Goal: Information Seeking & Learning: Compare options

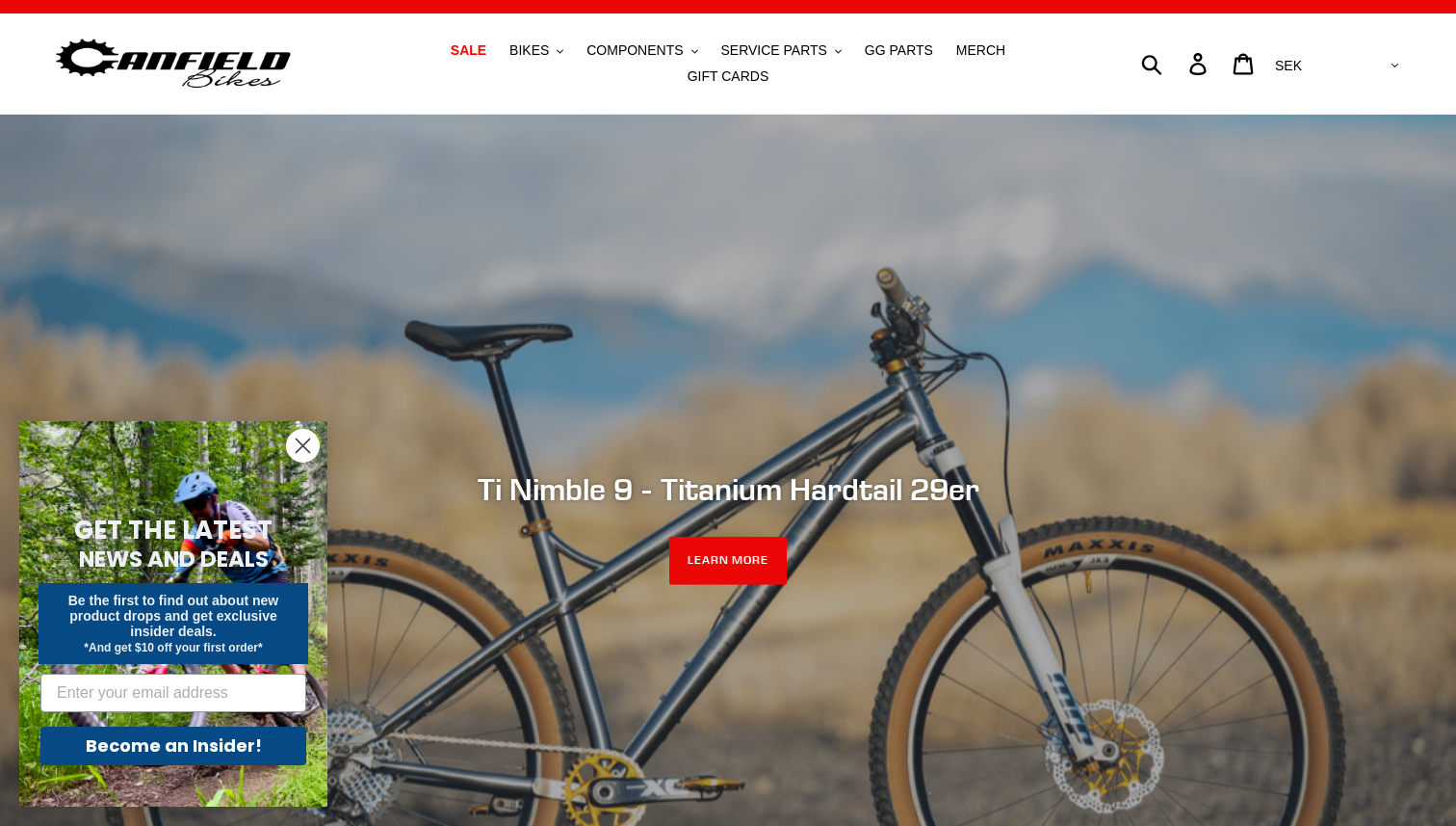
scroll to position [24, 0]
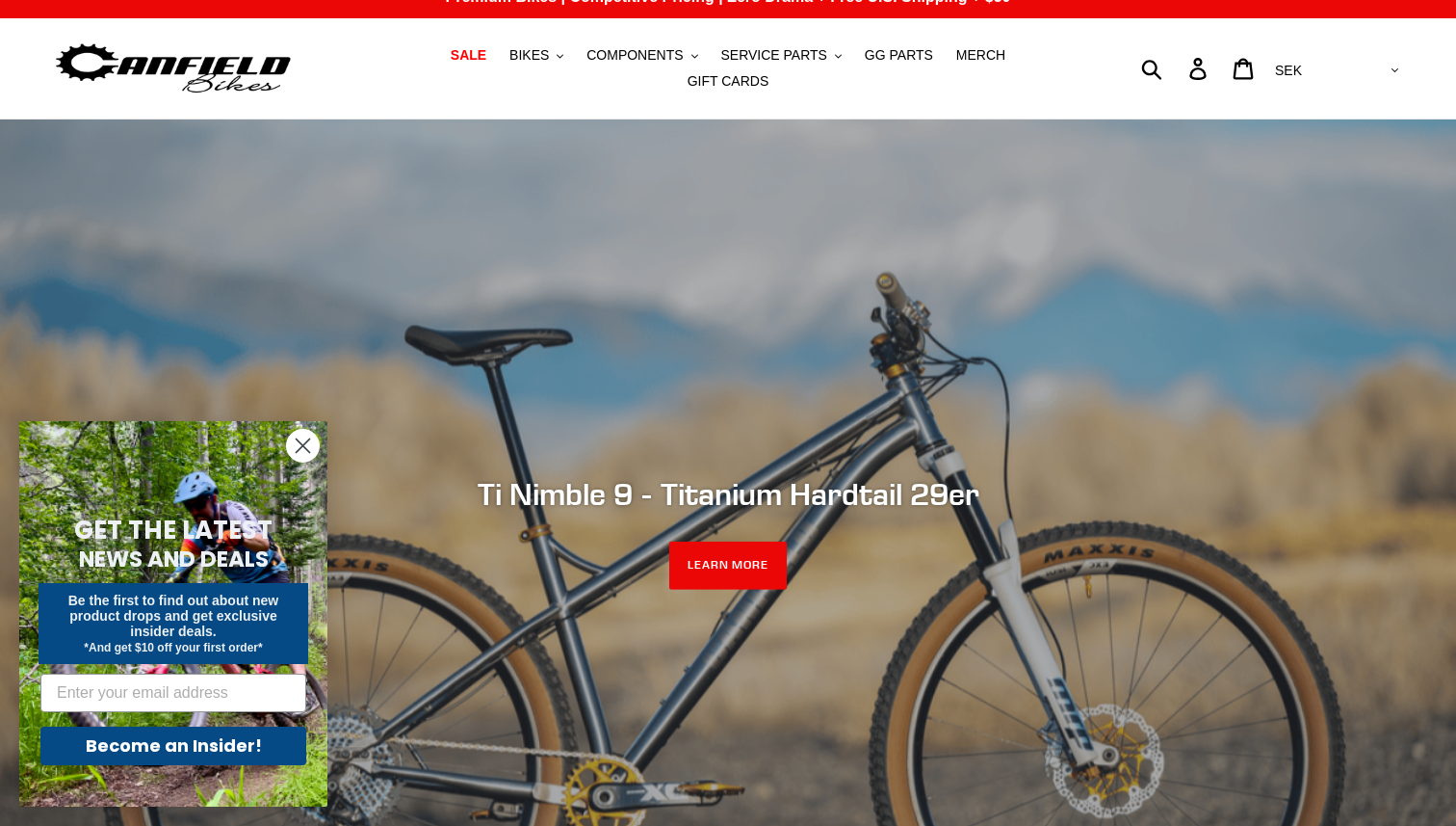
click at [869, 253] on div "slideshow" at bounding box center [728, 532] width 1456 height 826
click at [510, 58] on span "BIKES" at bounding box center [529, 55] width 40 height 16
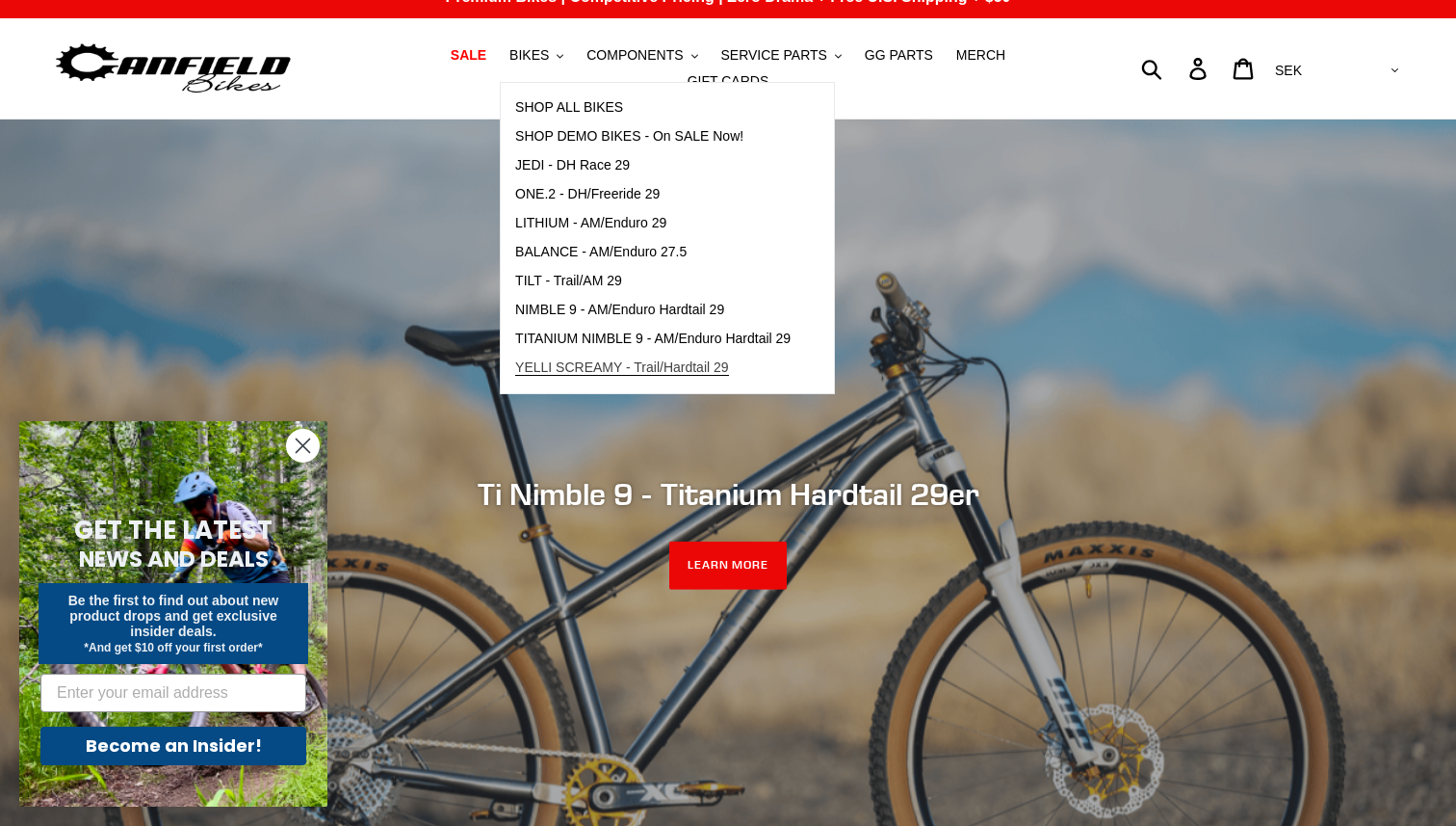
click at [558, 376] on span "YELLI SCREAMY - Trail/Hardtail 29" at bounding box center [622, 367] width 213 height 16
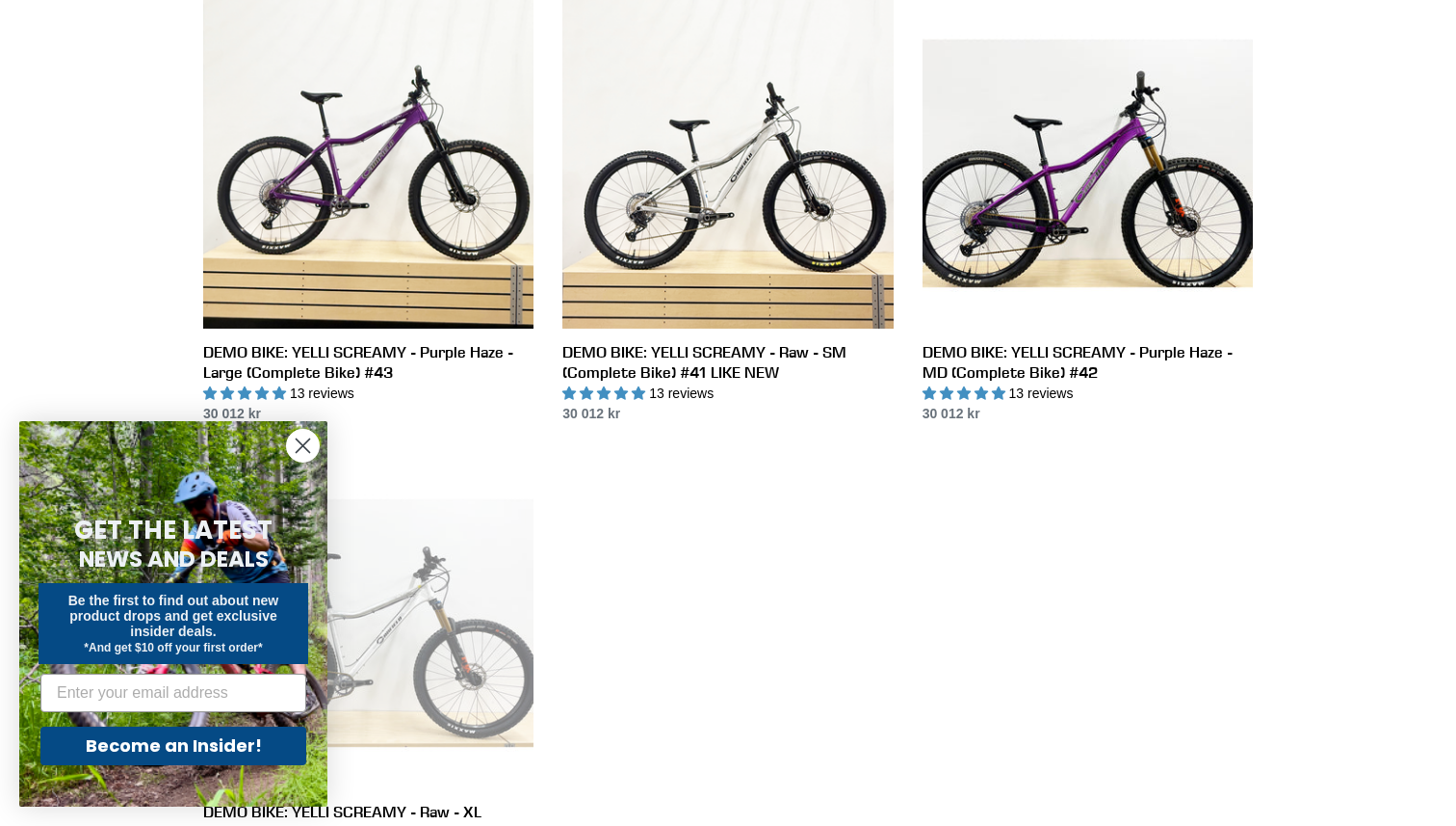
scroll to position [1025, 0]
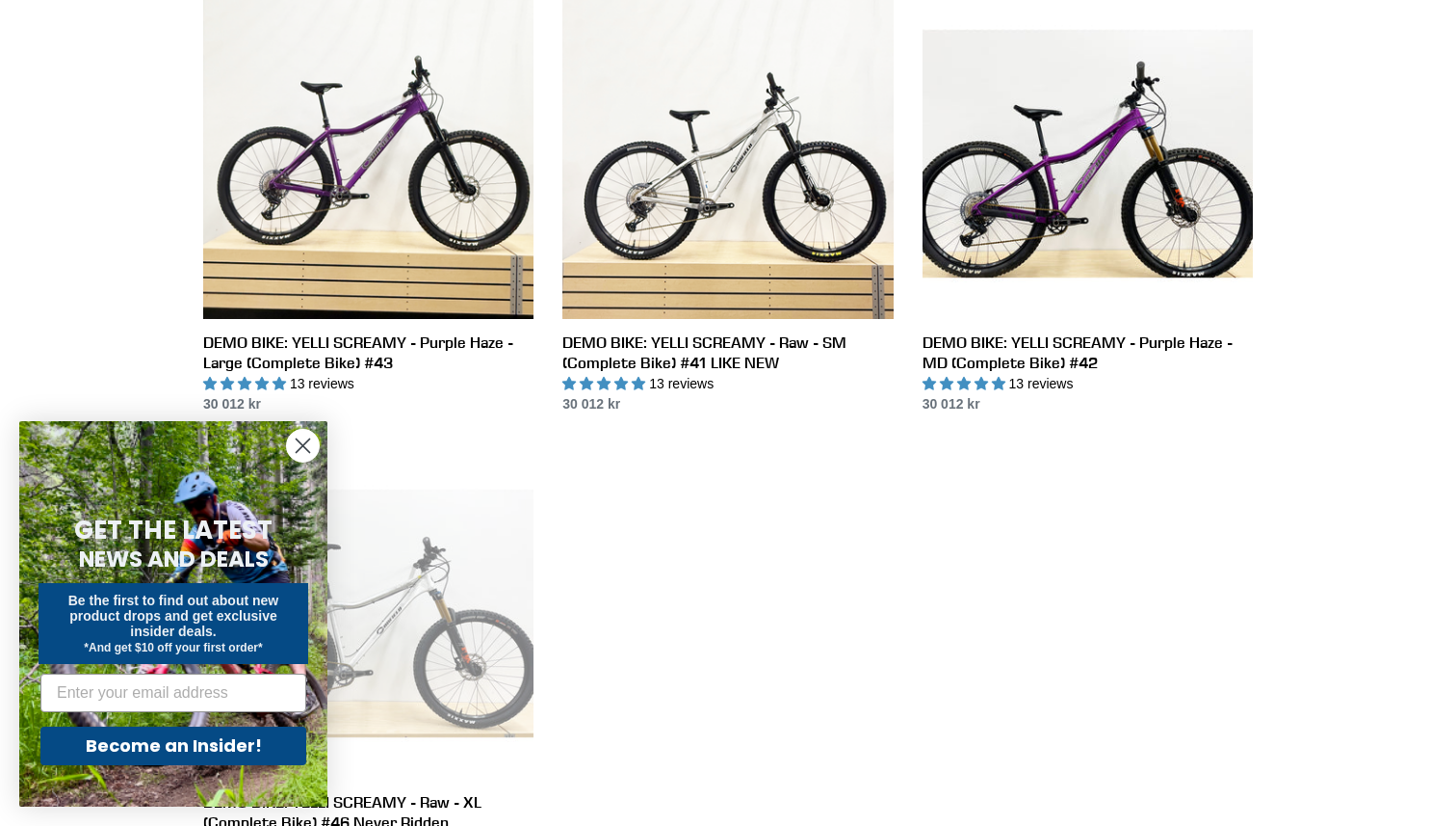
click at [297, 440] on circle "Close dialog" at bounding box center [302, 445] width 32 height 32
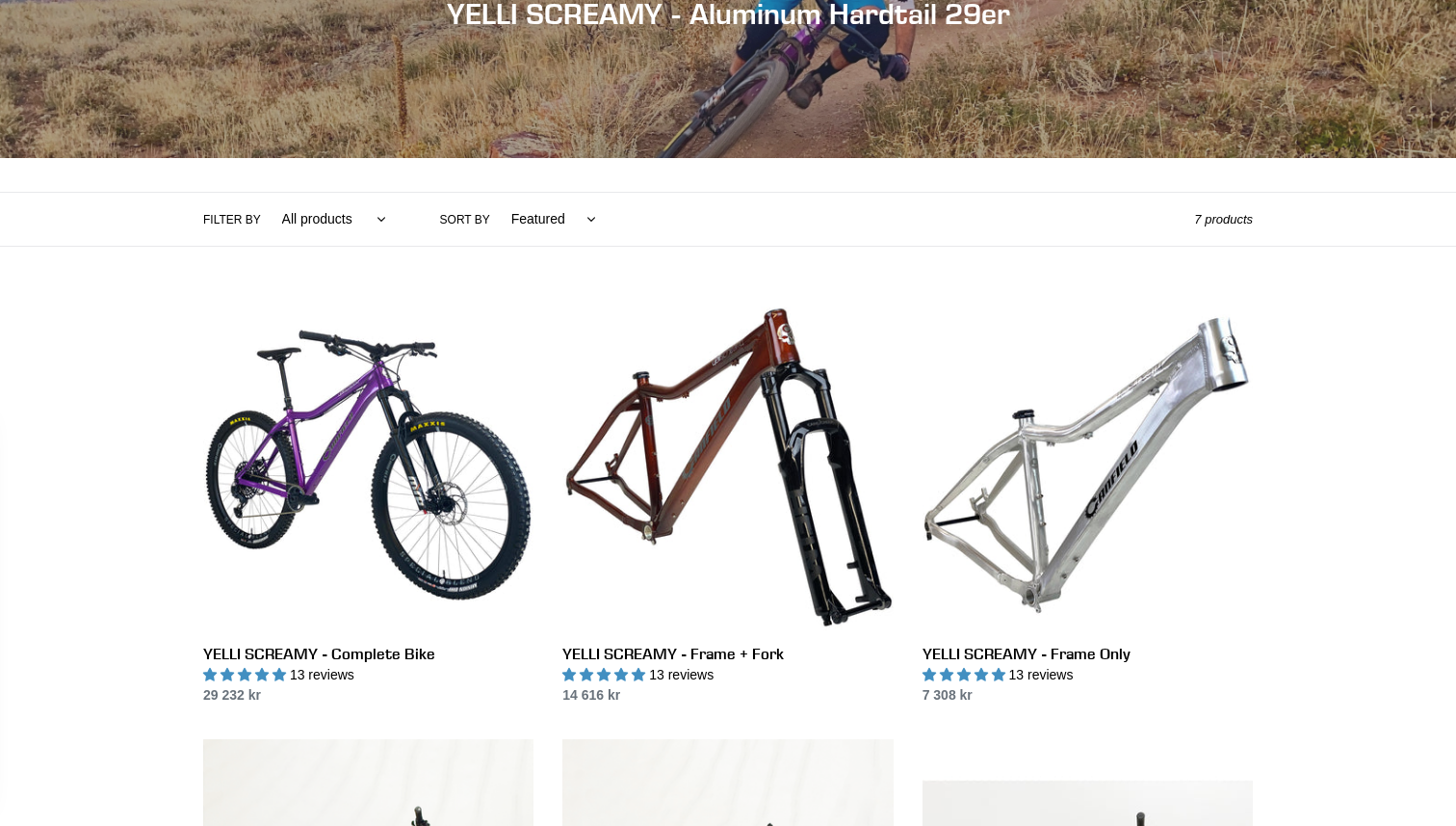
scroll to position [0, 0]
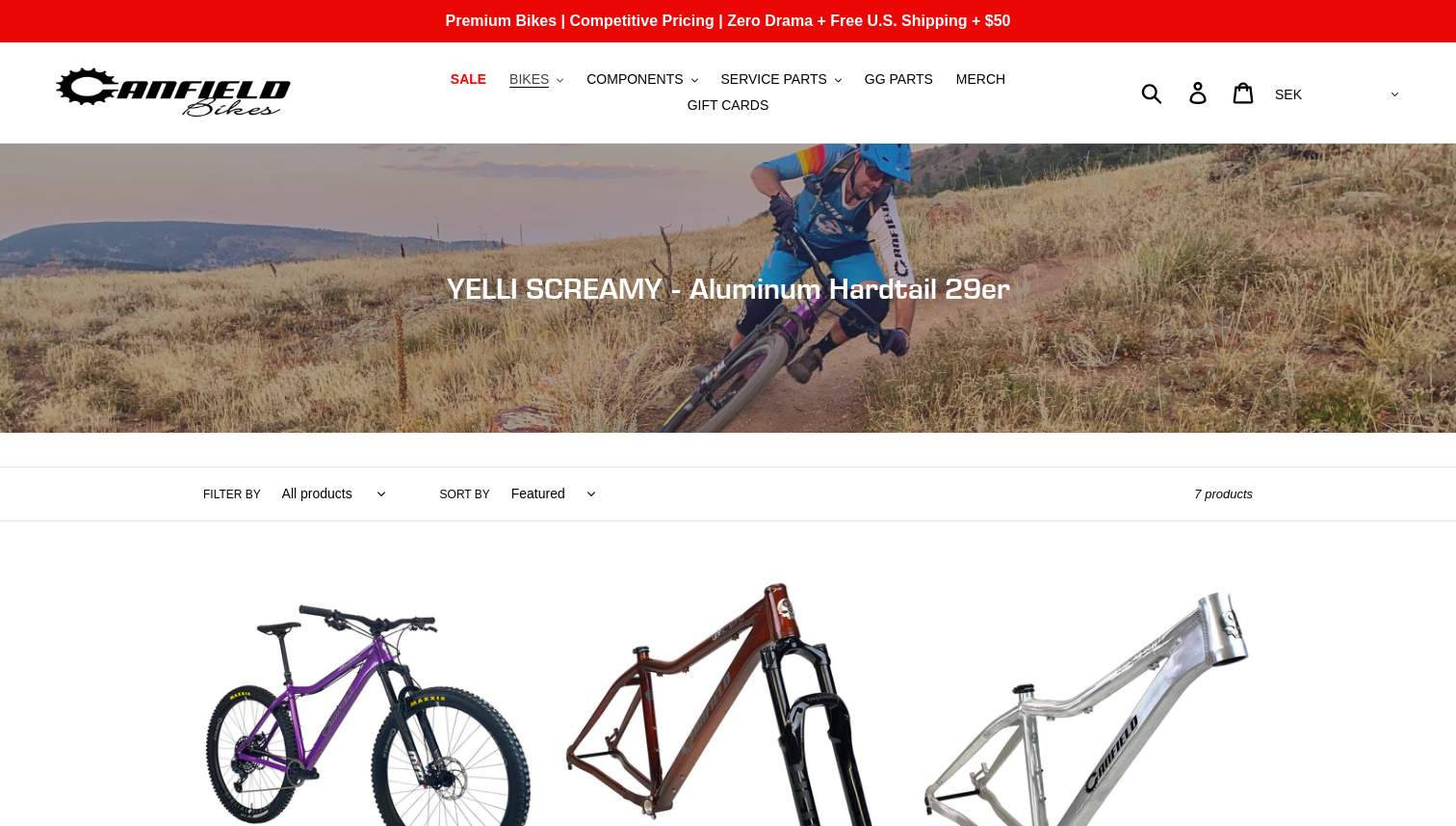
click at [510, 87] on span "BIKES" at bounding box center [529, 79] width 40 height 16
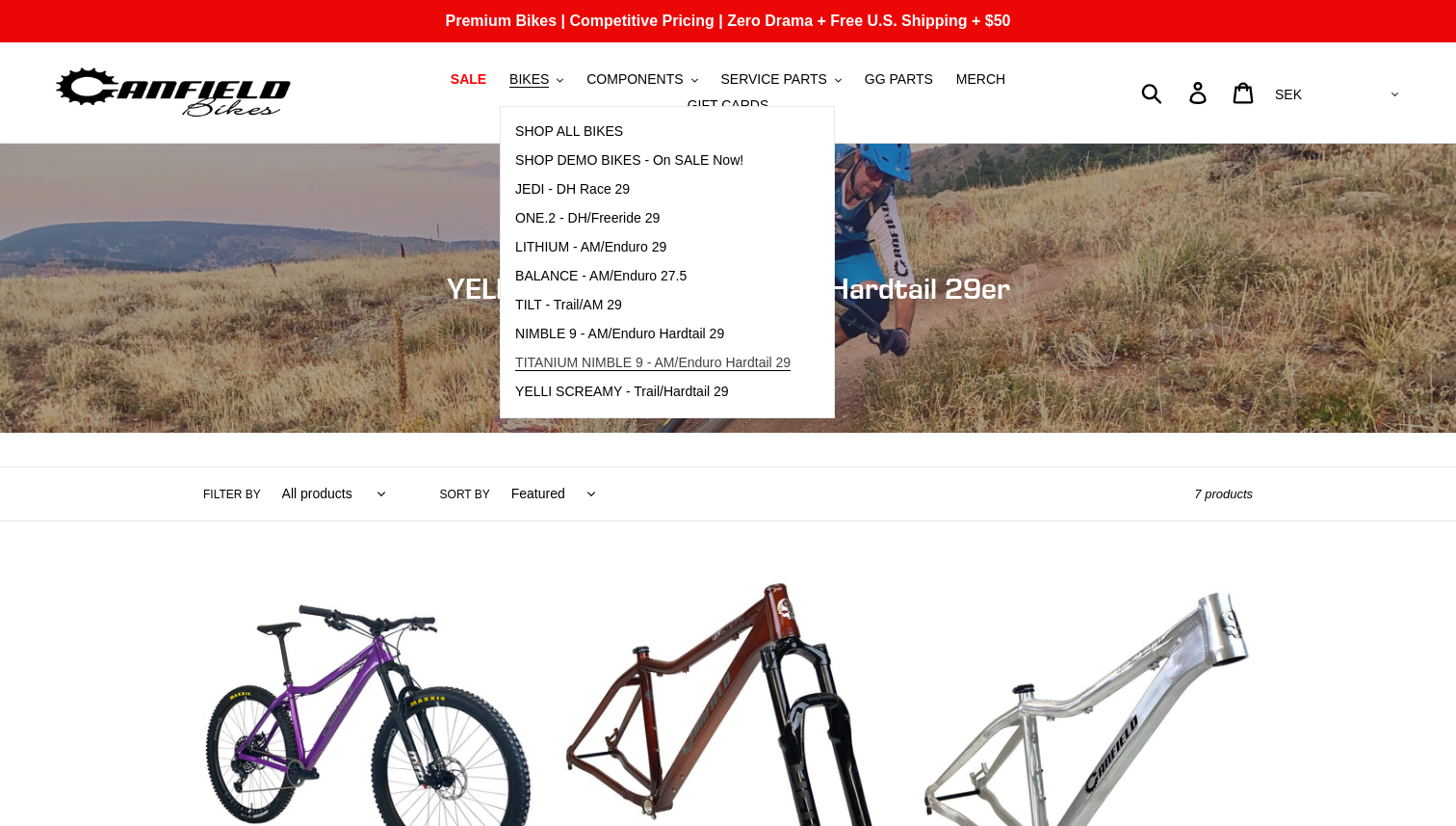
click at [523, 366] on span "TITANIUM NIMBLE 9 - AM/Enduro Hardtail 29" at bounding box center [653, 362] width 275 height 16
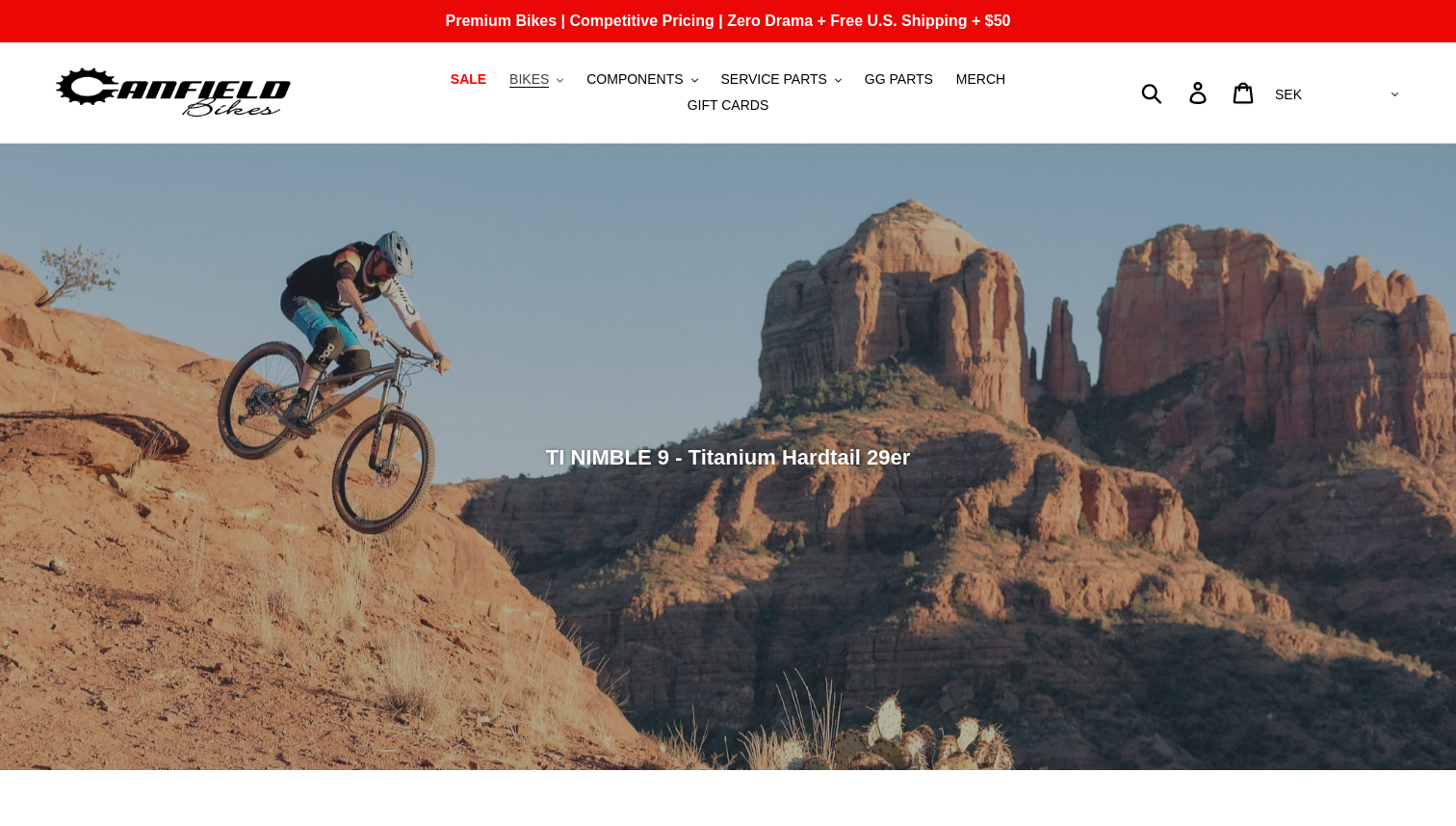
click at [510, 88] on span "BIKES" at bounding box center [529, 79] width 40 height 16
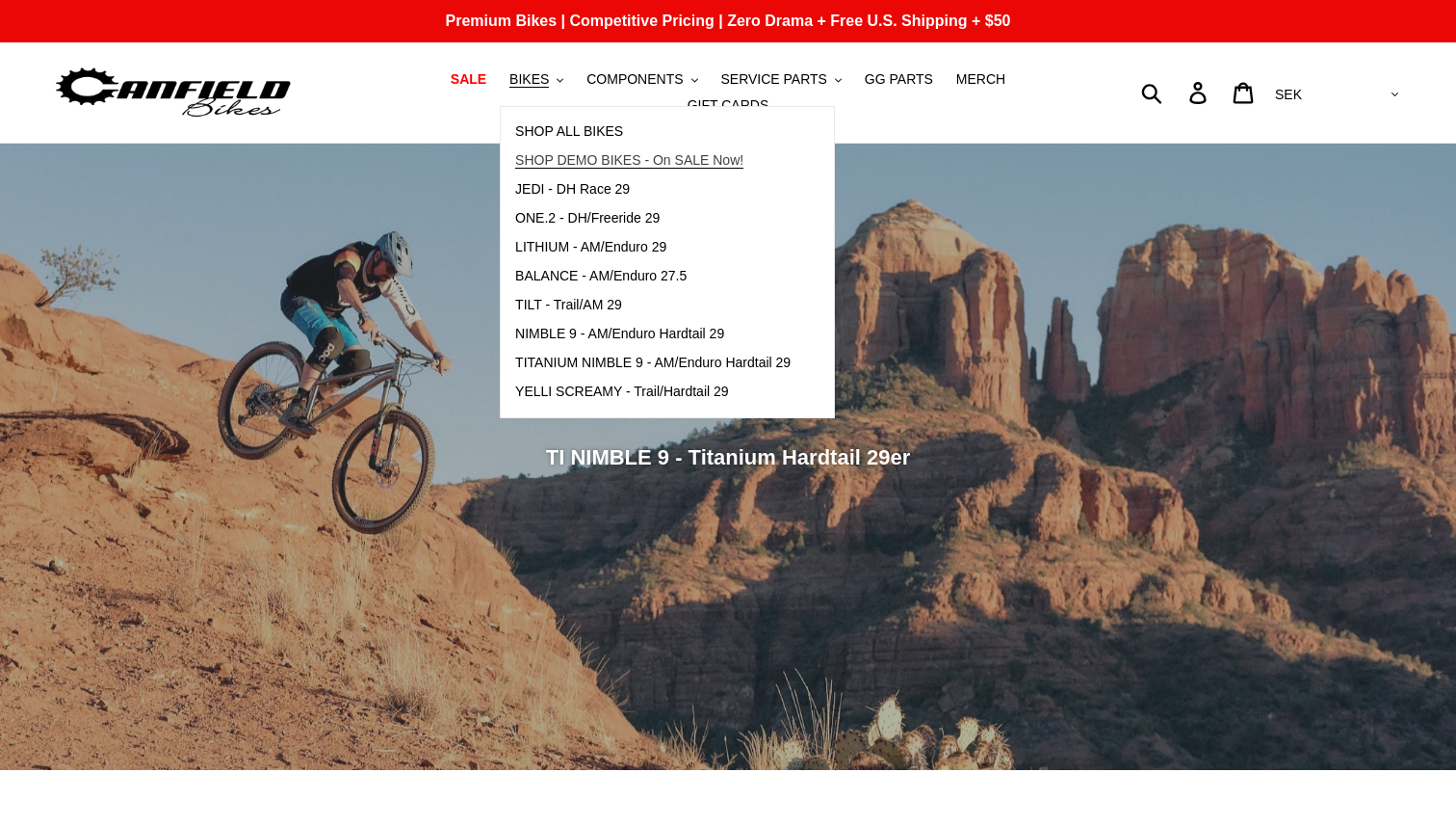
click at [573, 162] on span "SHOP DEMO BIKES - On SALE Now!" at bounding box center [630, 160] width 228 height 16
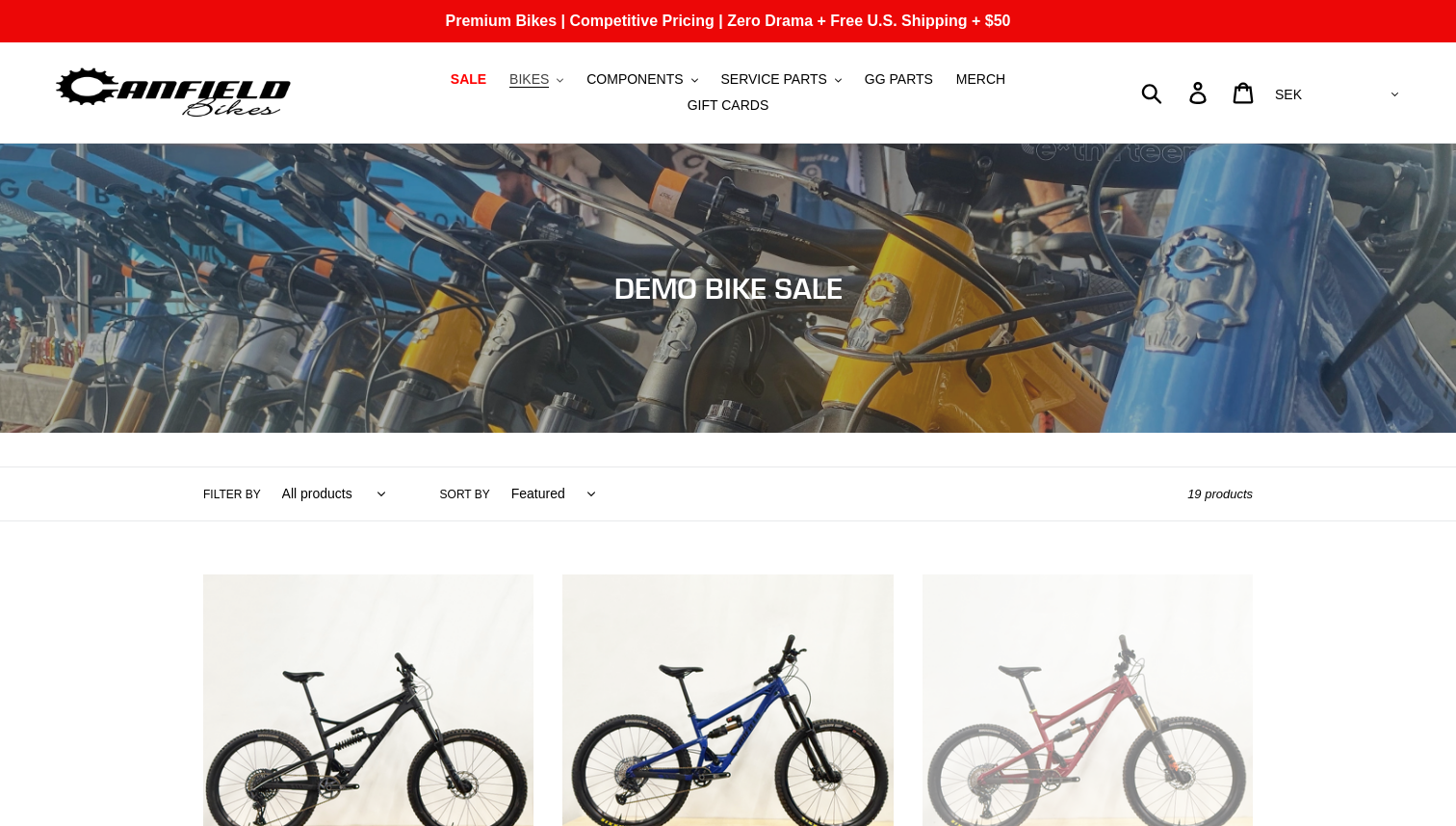
click at [510, 83] on span "BIKES" at bounding box center [529, 79] width 40 height 16
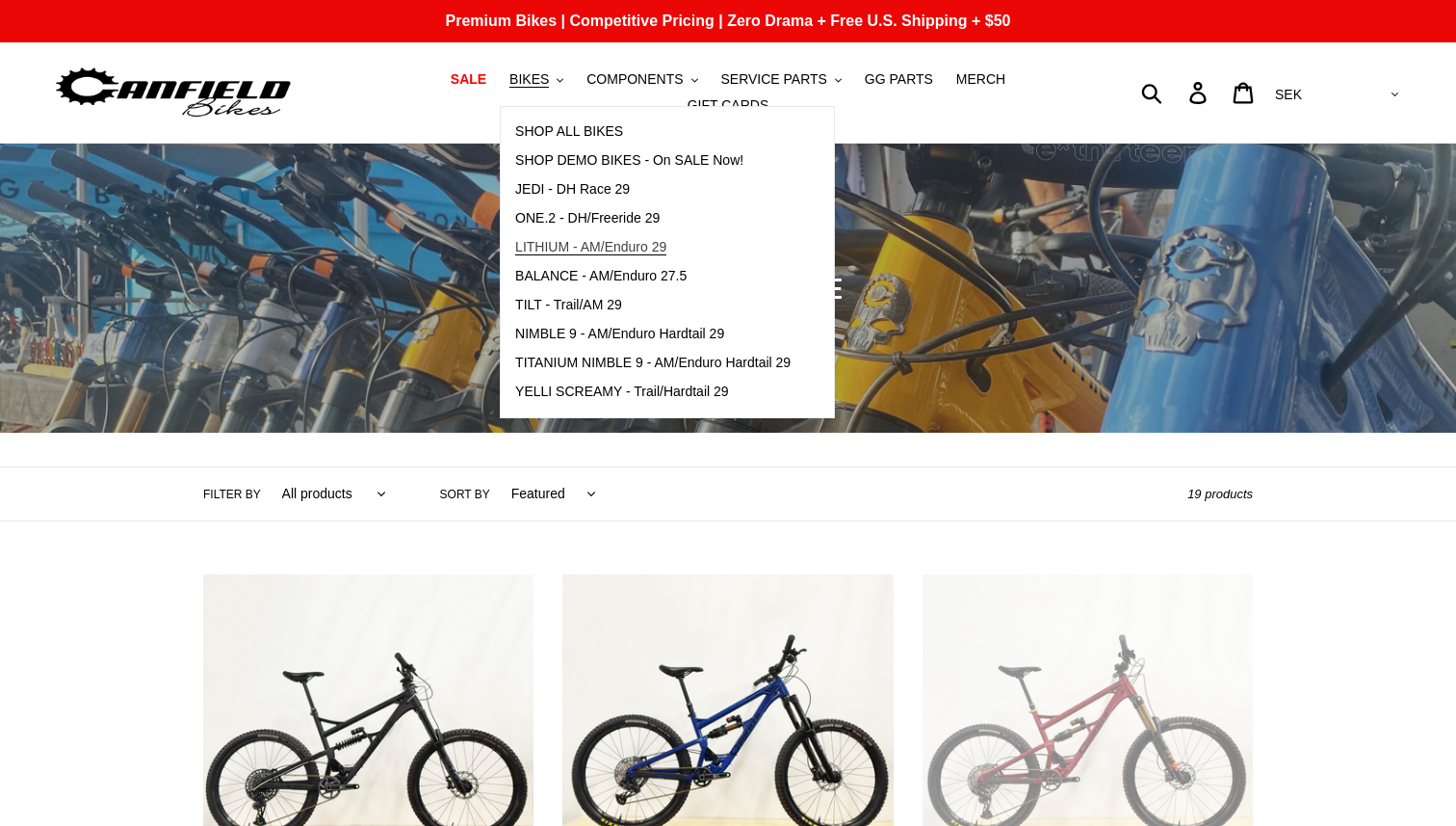
click at [544, 255] on span "LITHIUM - AM/Enduro 29" at bounding box center [591, 246] width 152 height 16
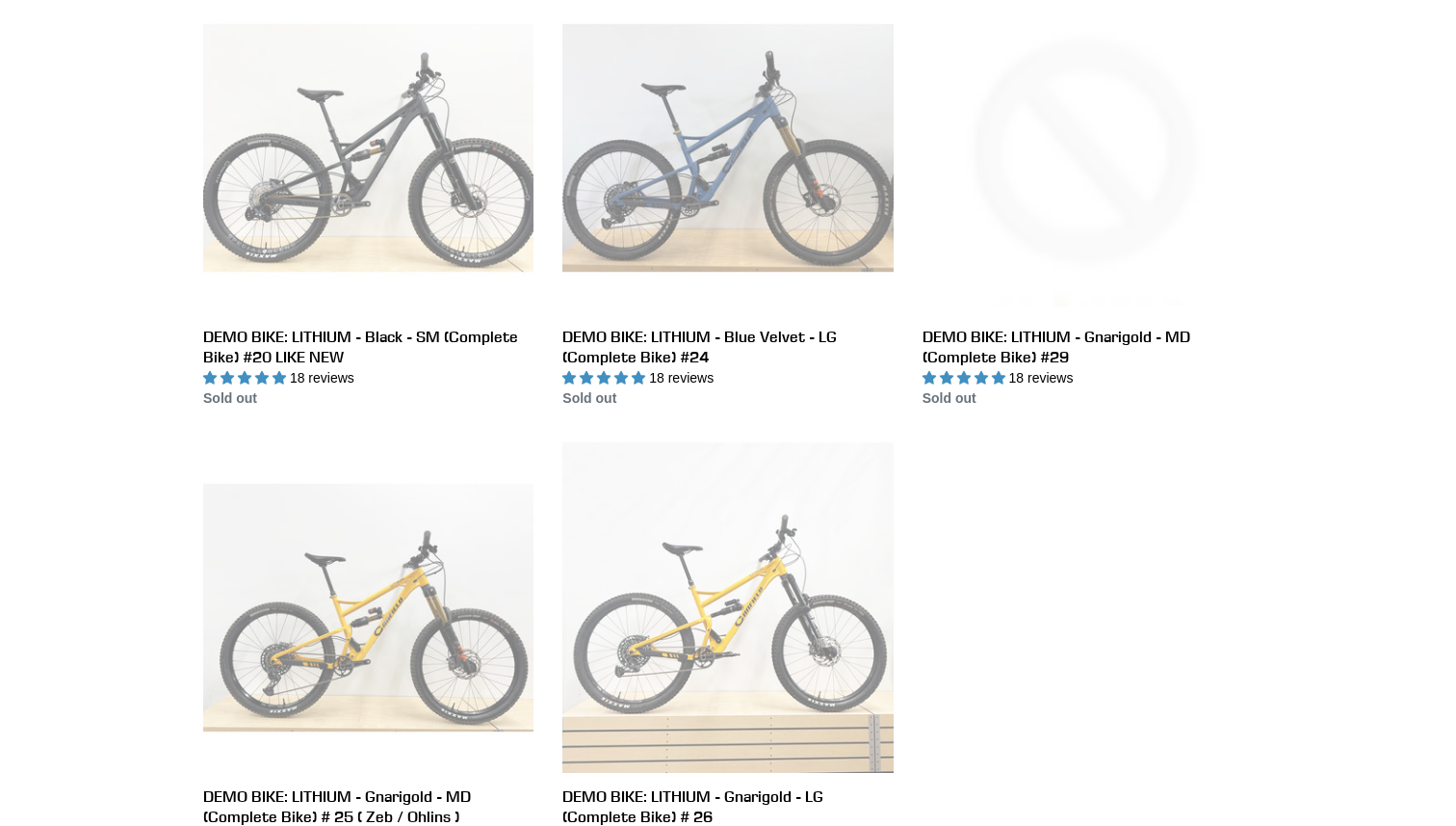
scroll to position [640, 0]
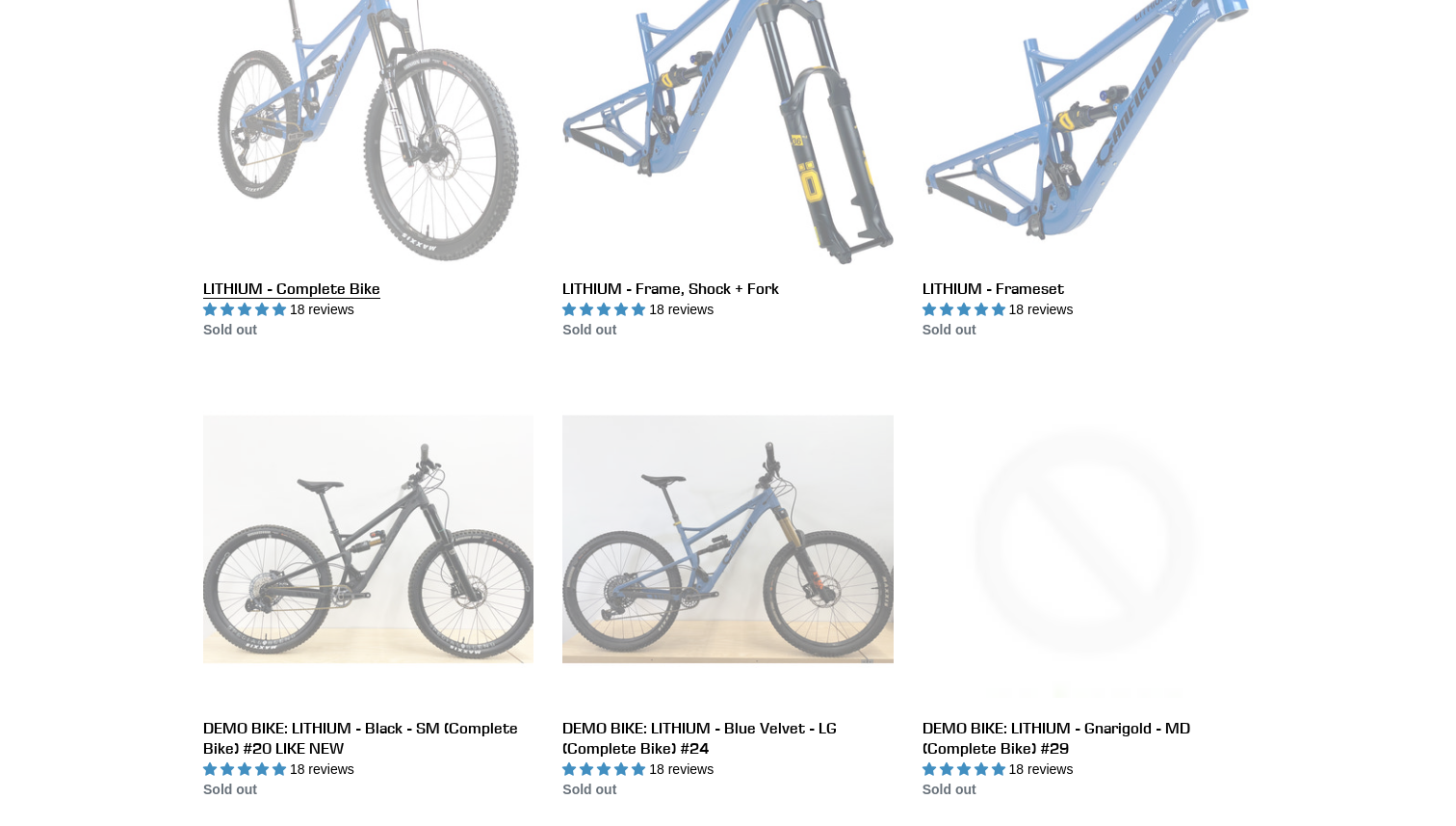
click at [332, 271] on link "LITHIUM - Complete Bike" at bounding box center [368, 137] width 330 height 406
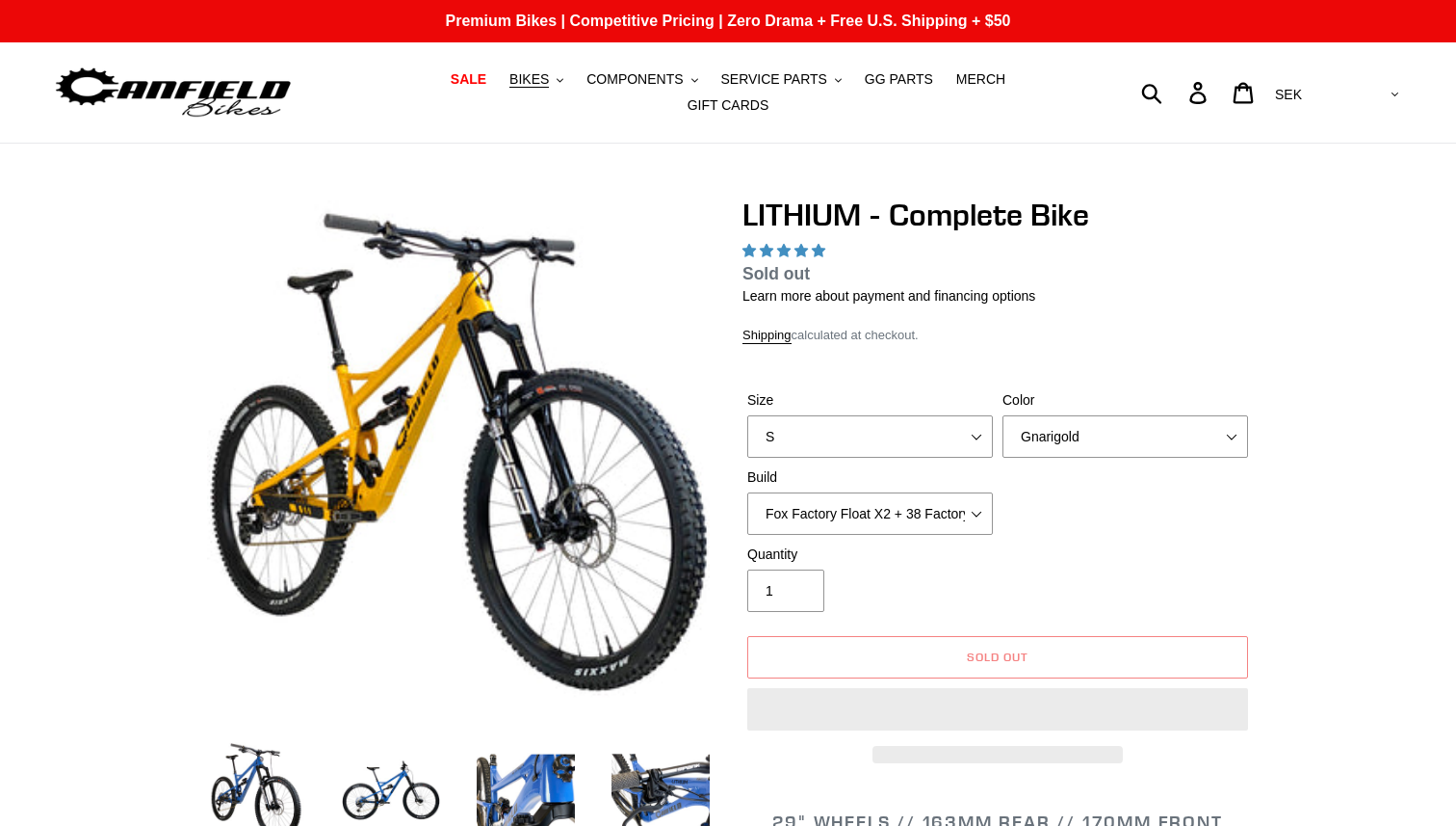
select select "highest-rating"
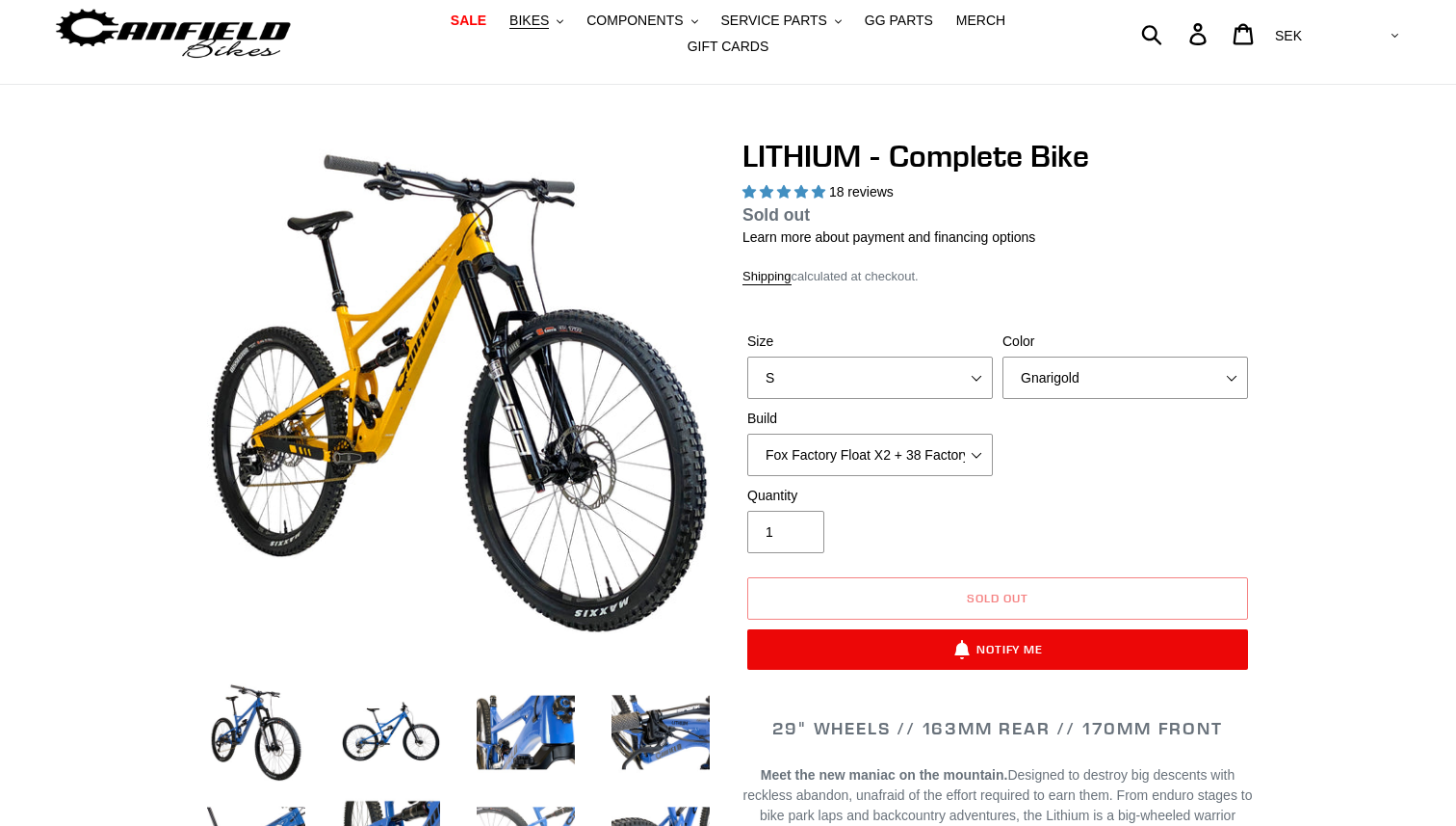
scroll to position [243, 0]
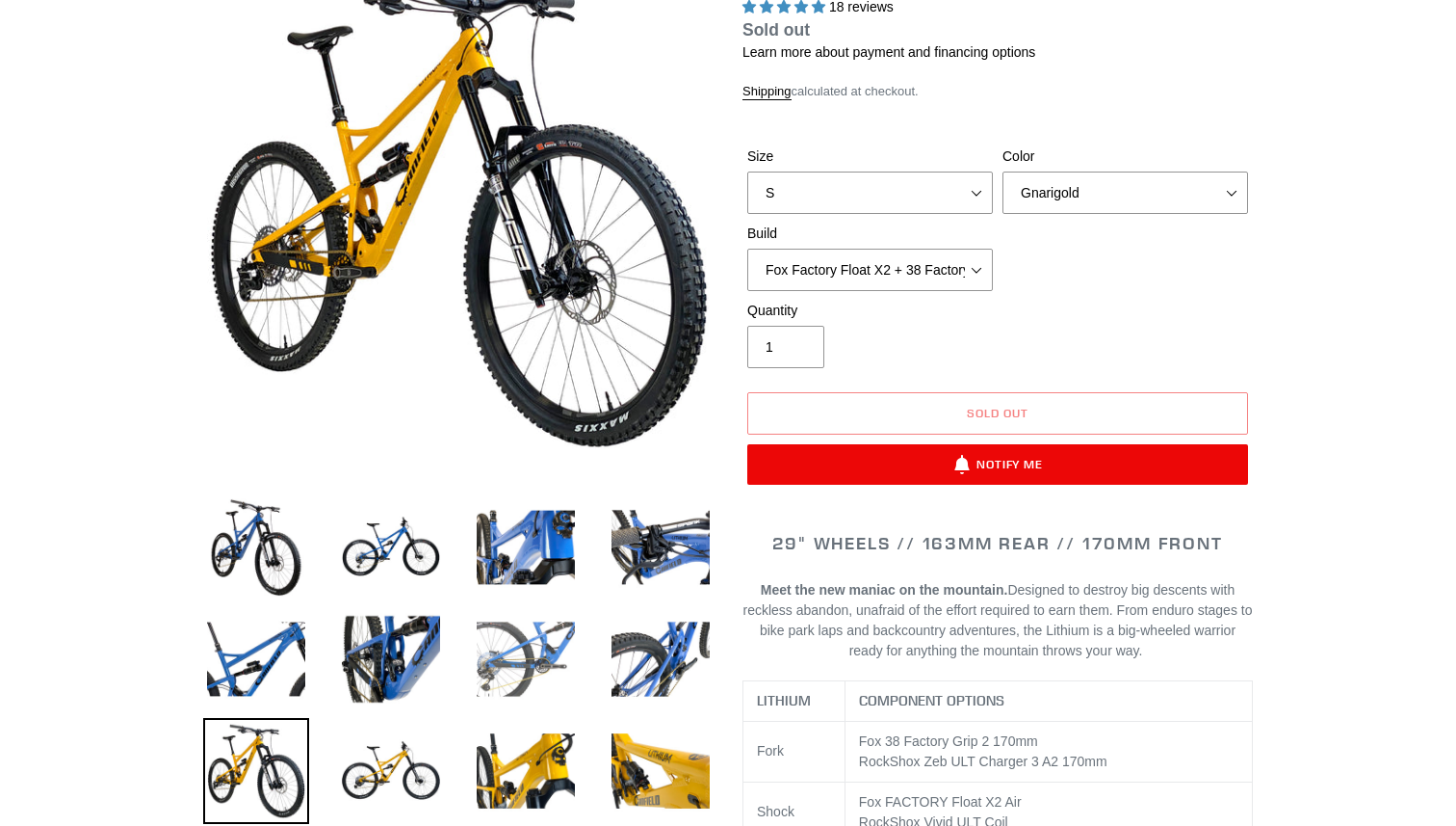
click at [529, 658] on img at bounding box center [526, 659] width 106 height 106
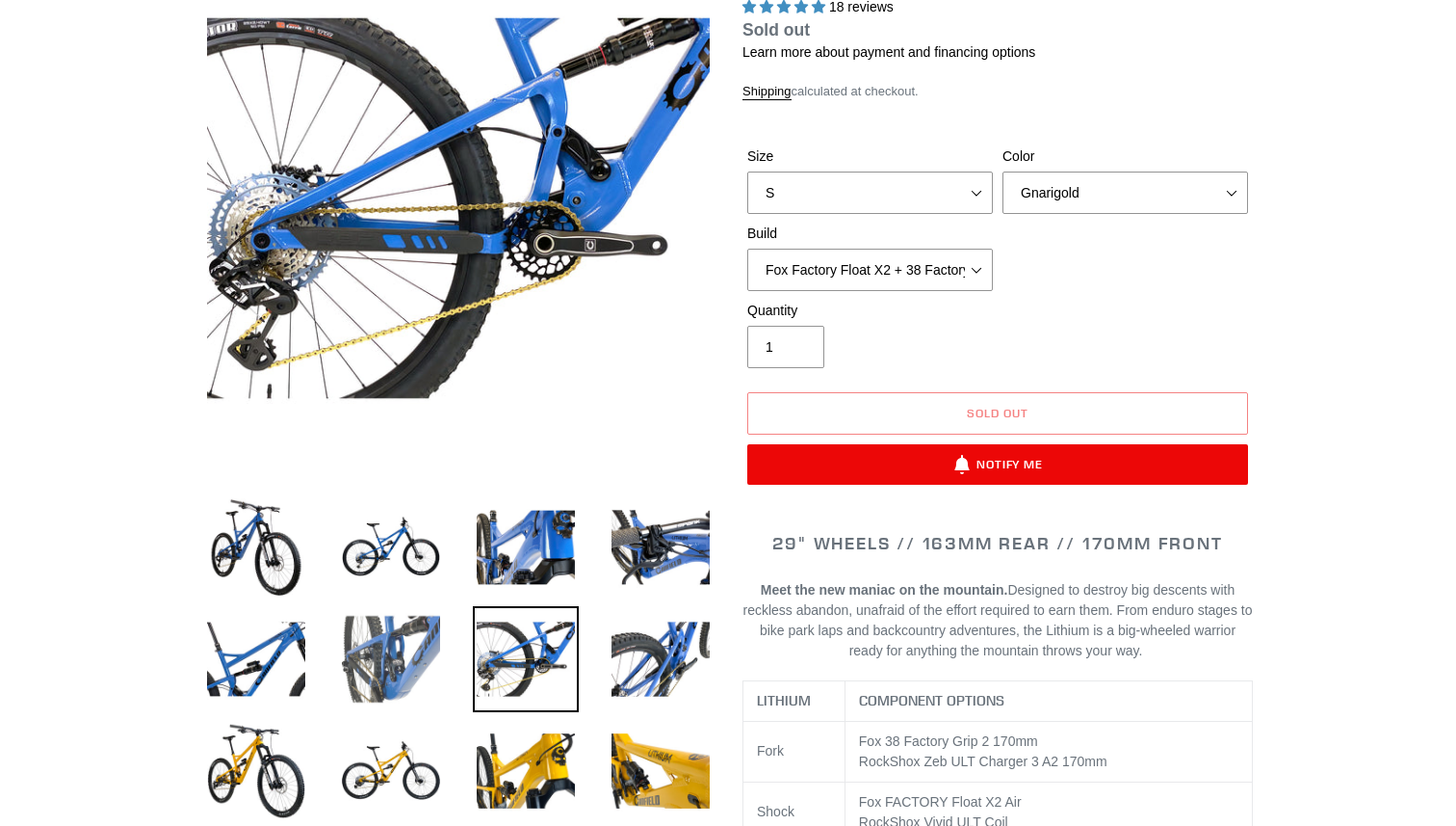
click at [419, 614] on img at bounding box center [391, 659] width 106 height 106
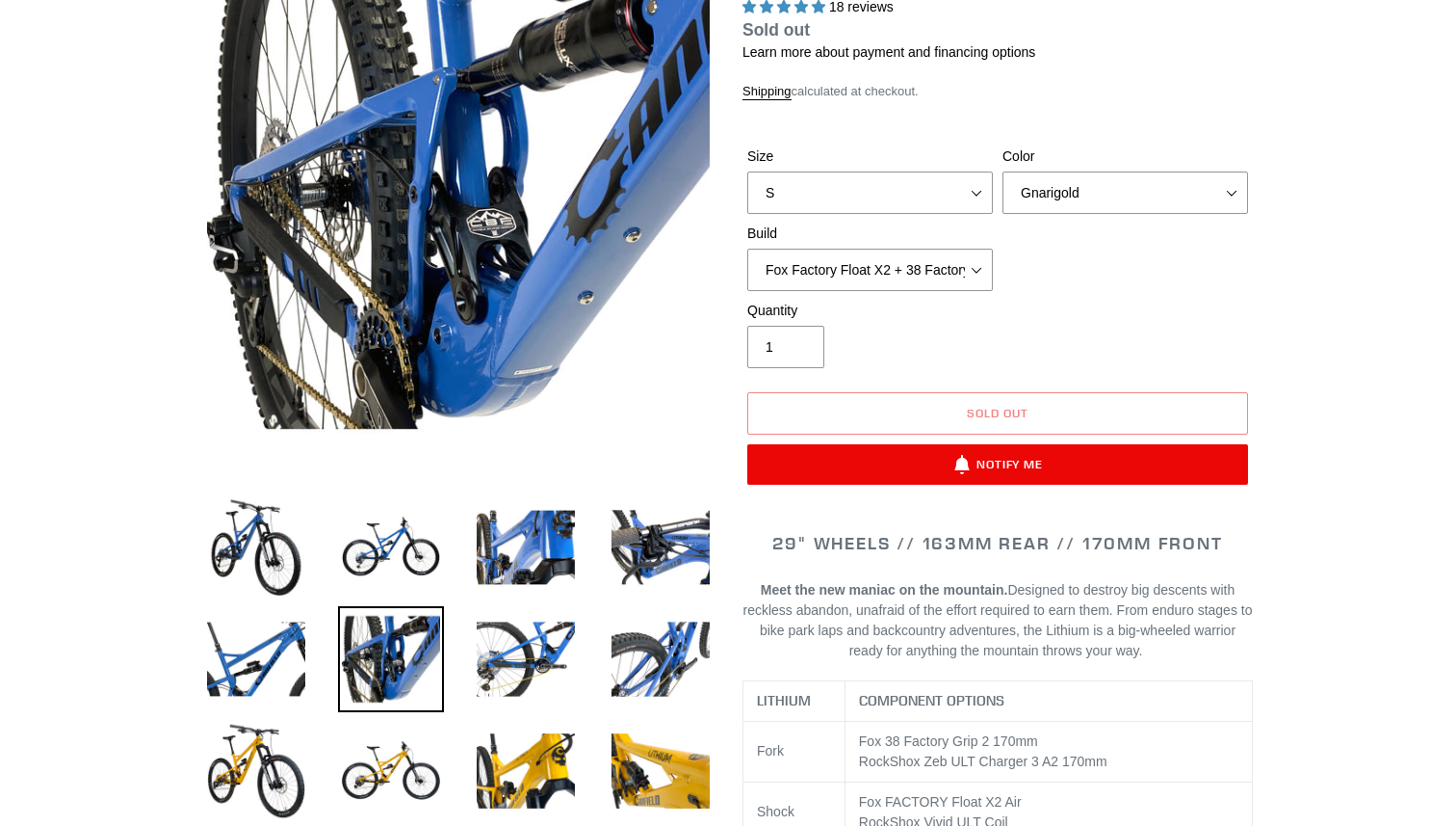
click at [332, 608] on li at bounding box center [377, 664] width 135 height 112
click at [635, 768] on img at bounding box center [660, 771] width 106 height 106
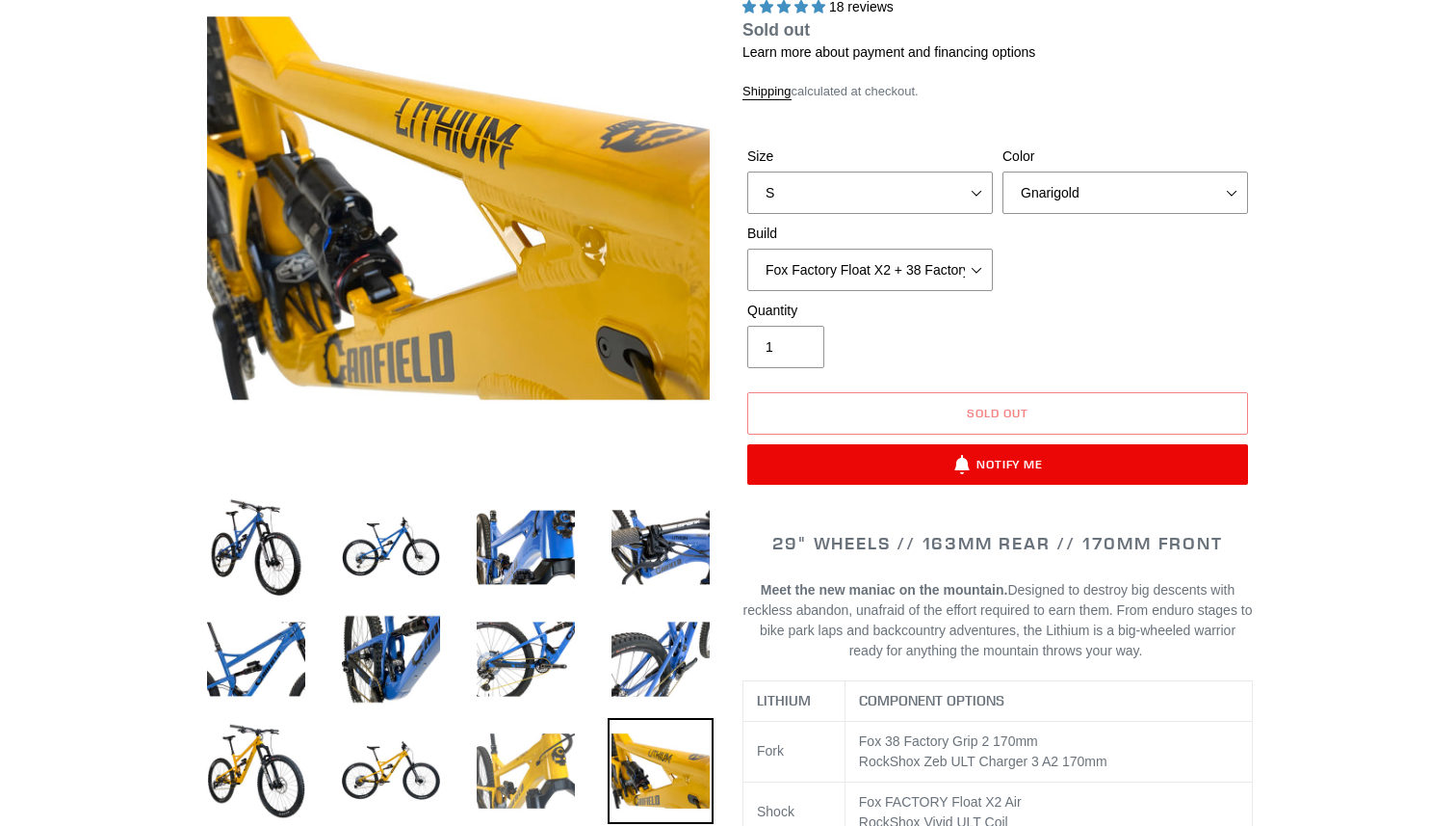
click at [526, 768] on img at bounding box center [526, 771] width 106 height 106
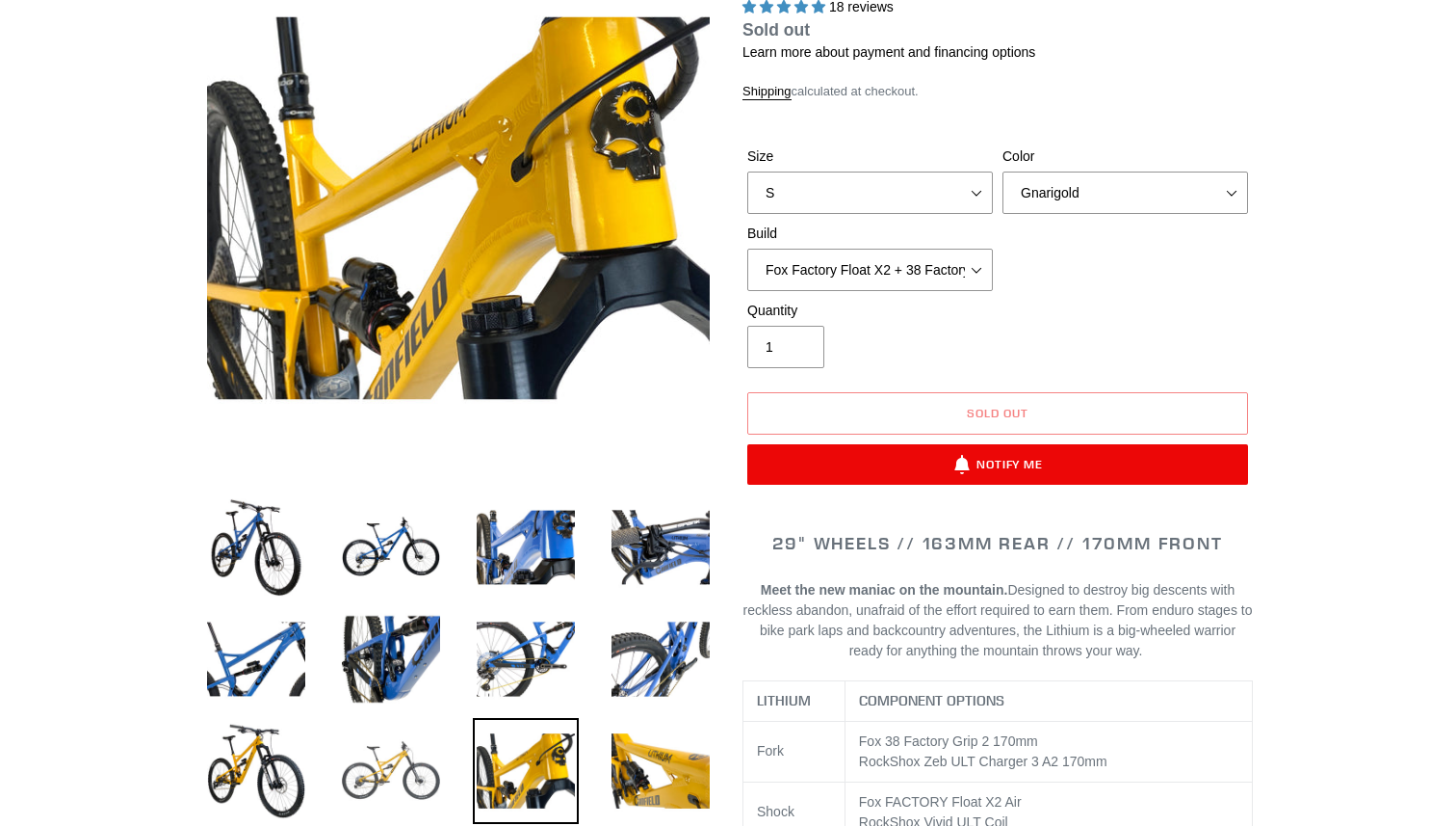
click at [406, 743] on img at bounding box center [391, 771] width 106 height 106
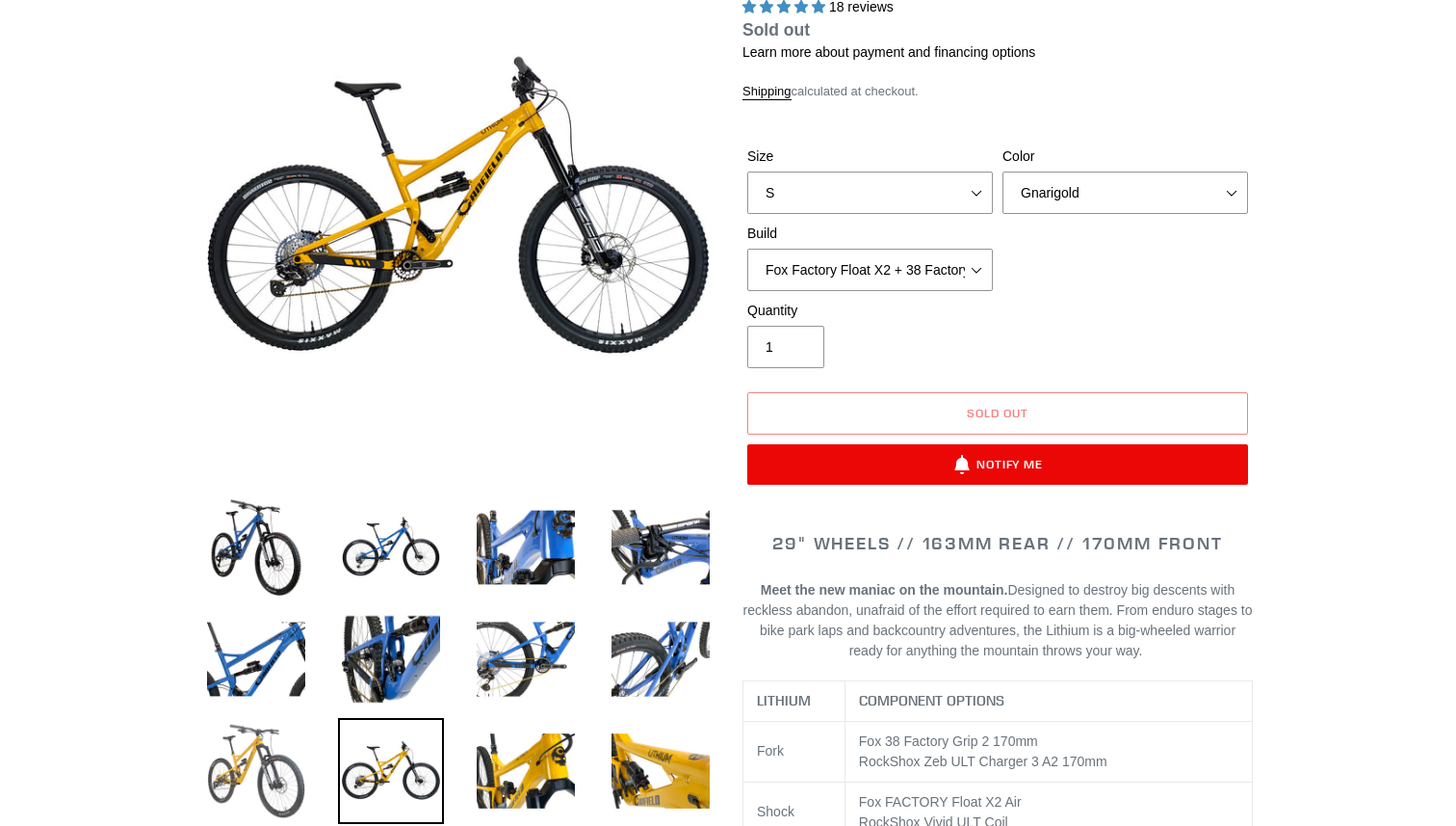
click at [231, 723] on img at bounding box center [256, 771] width 106 height 106
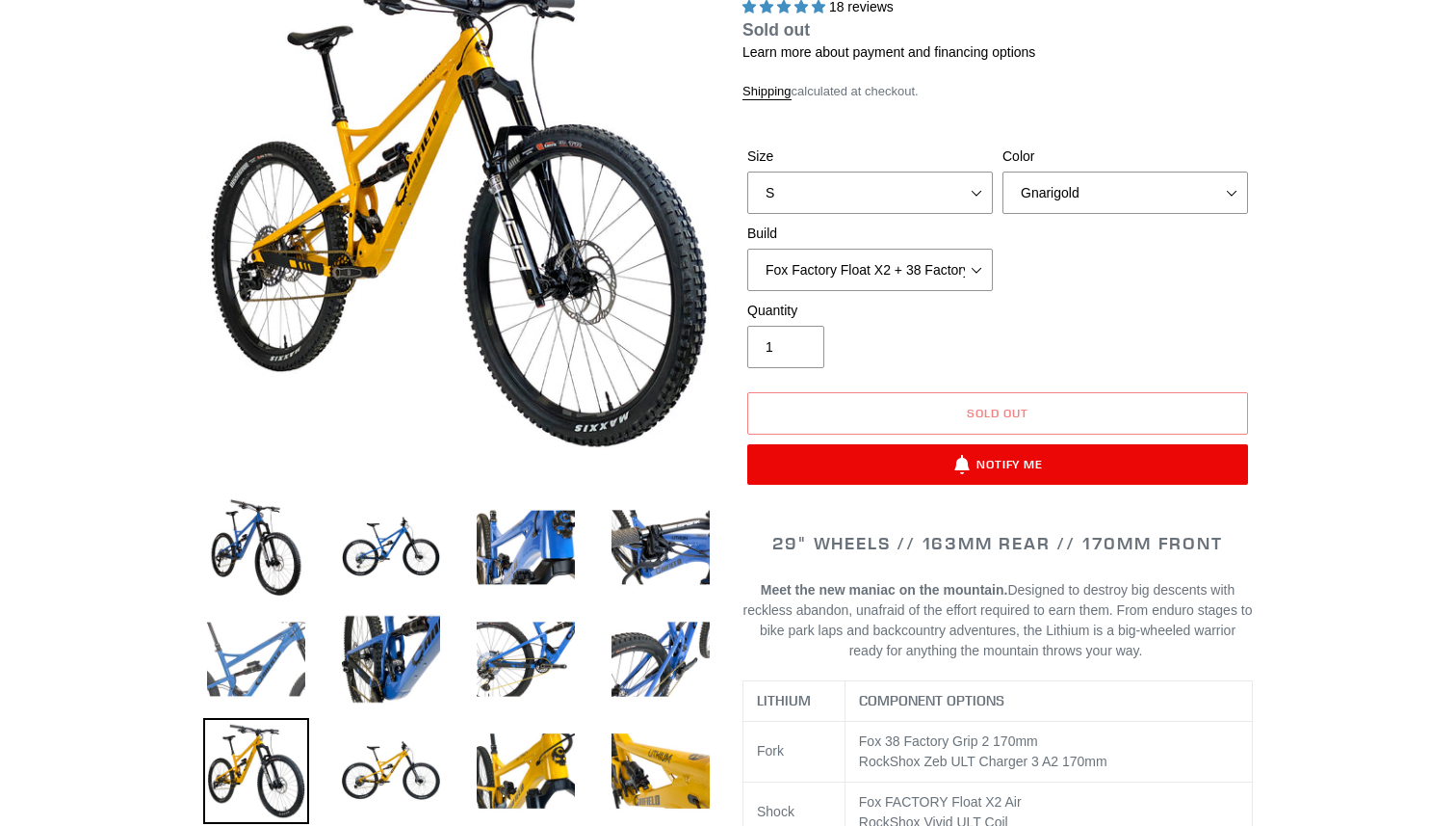
click at [278, 654] on img at bounding box center [256, 659] width 106 height 106
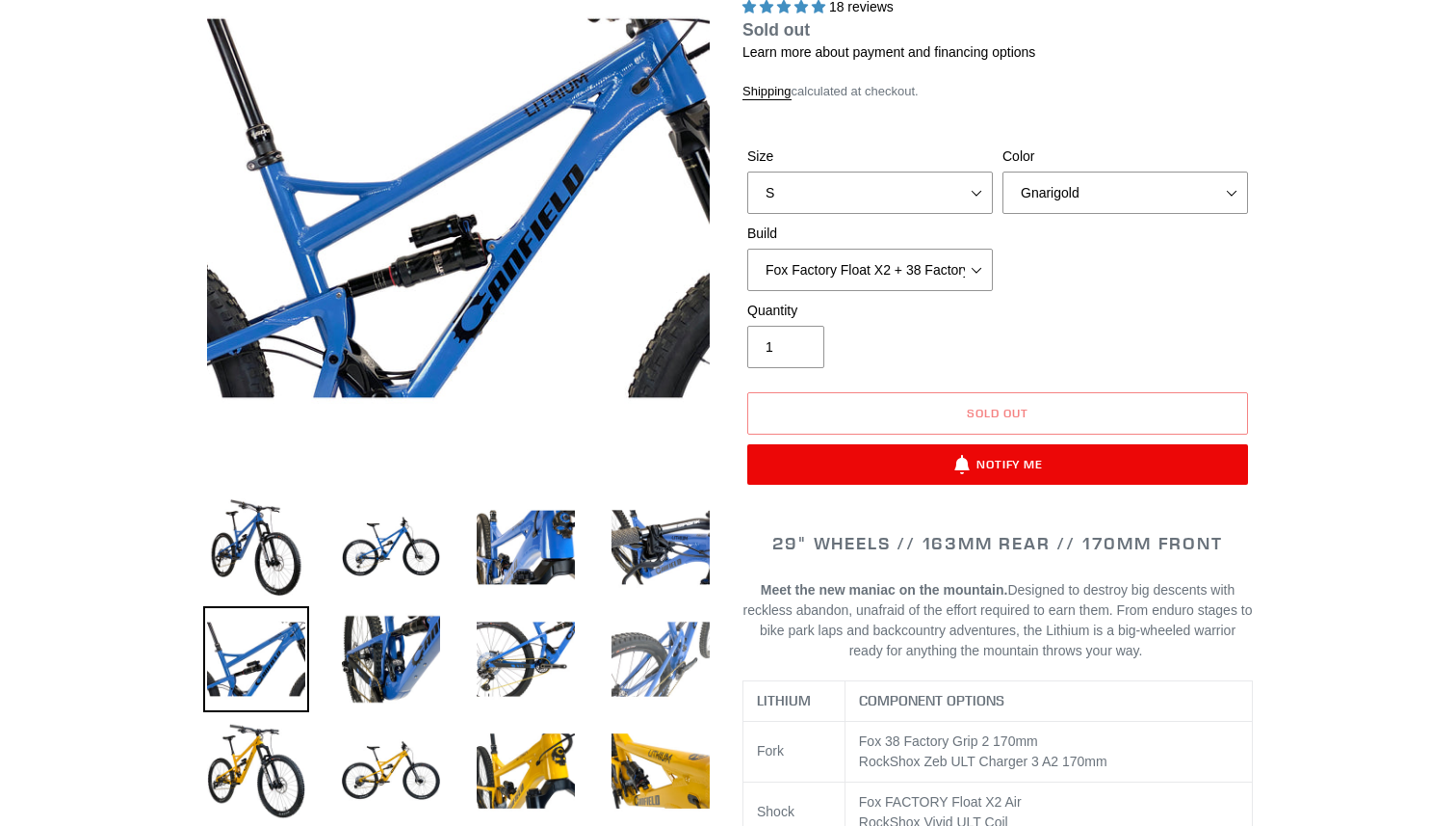
click at [661, 657] on img at bounding box center [660, 659] width 106 height 106
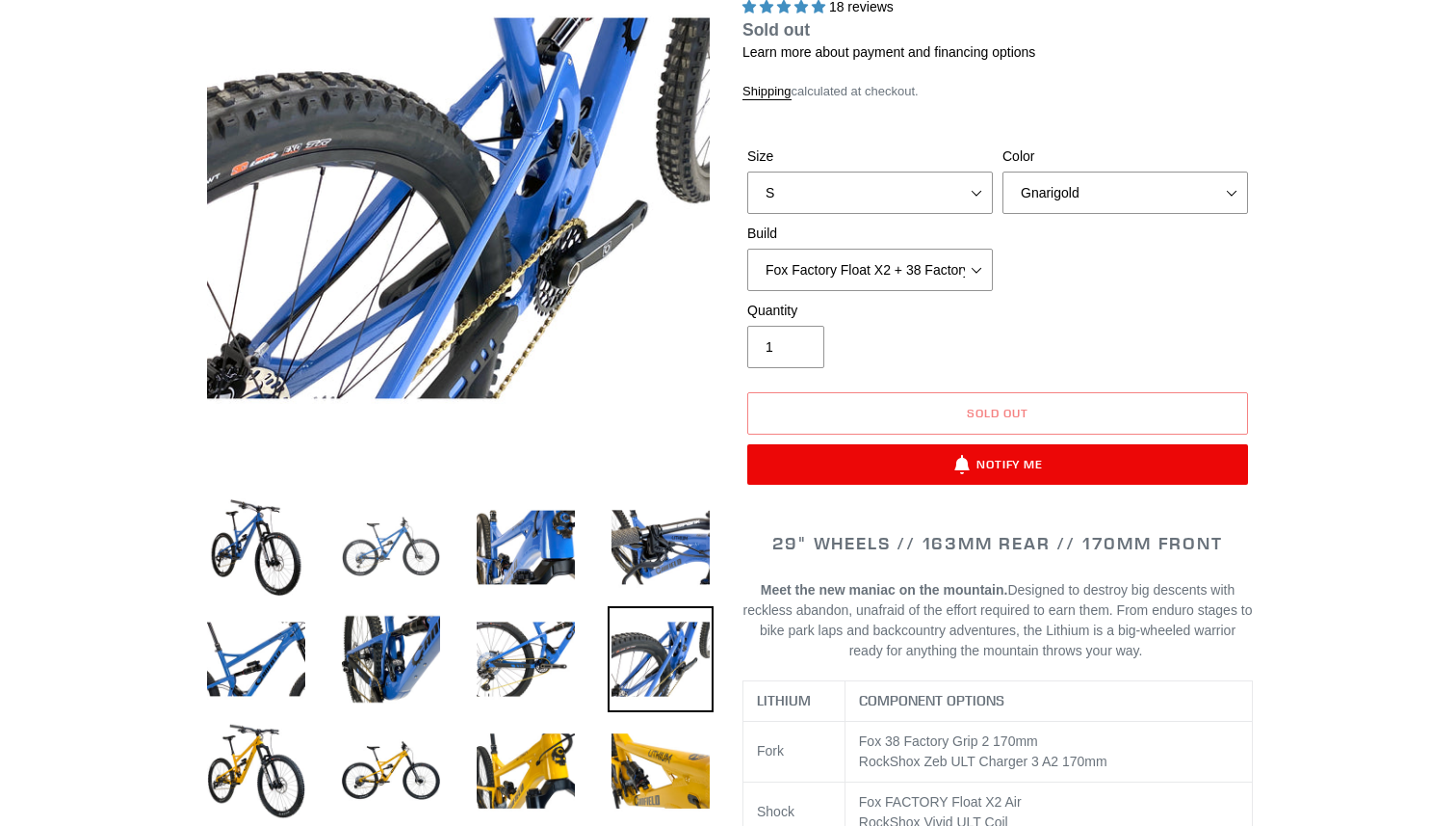
click at [426, 551] on img at bounding box center [391, 548] width 106 height 106
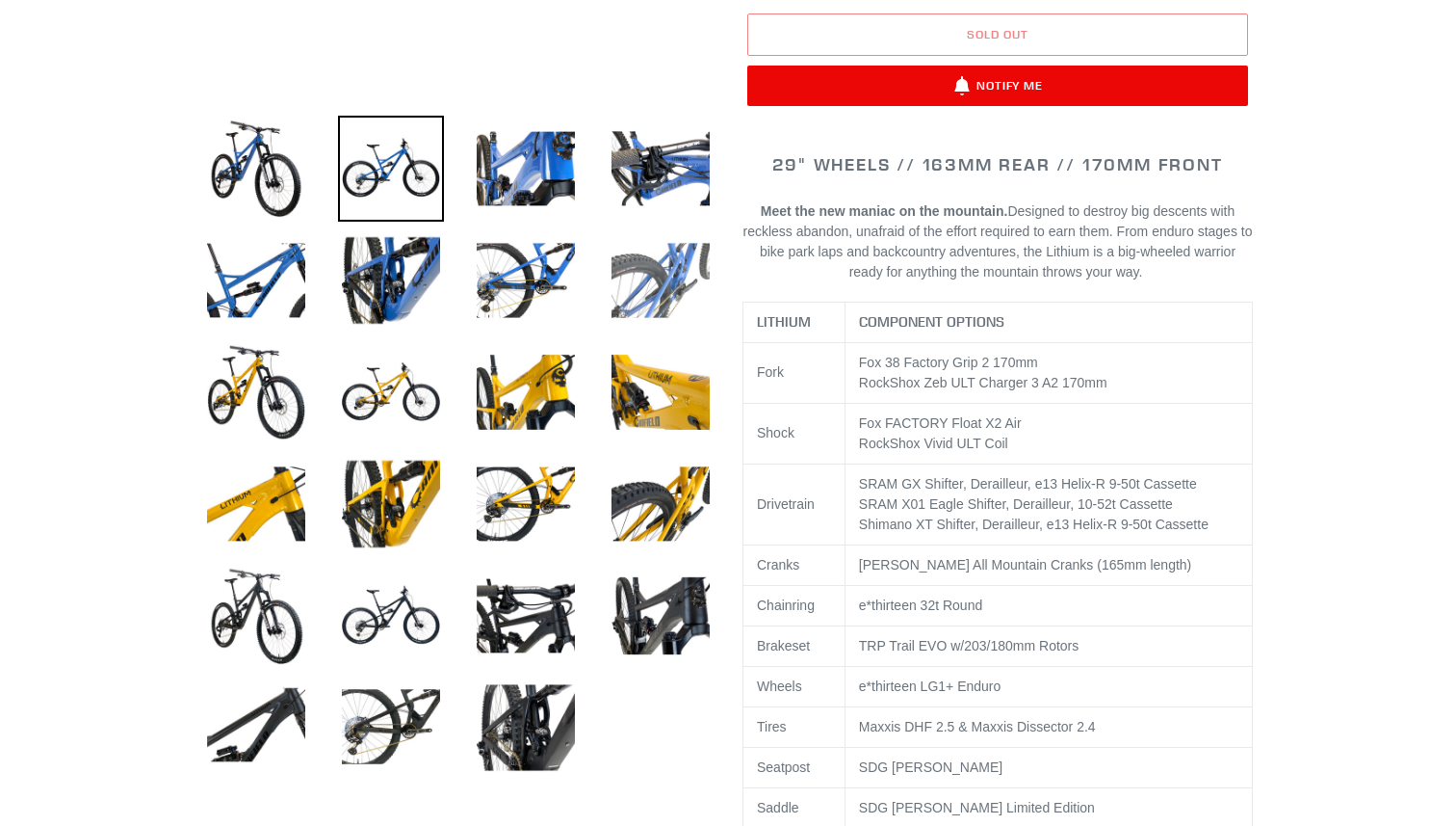
scroll to position [616, 0]
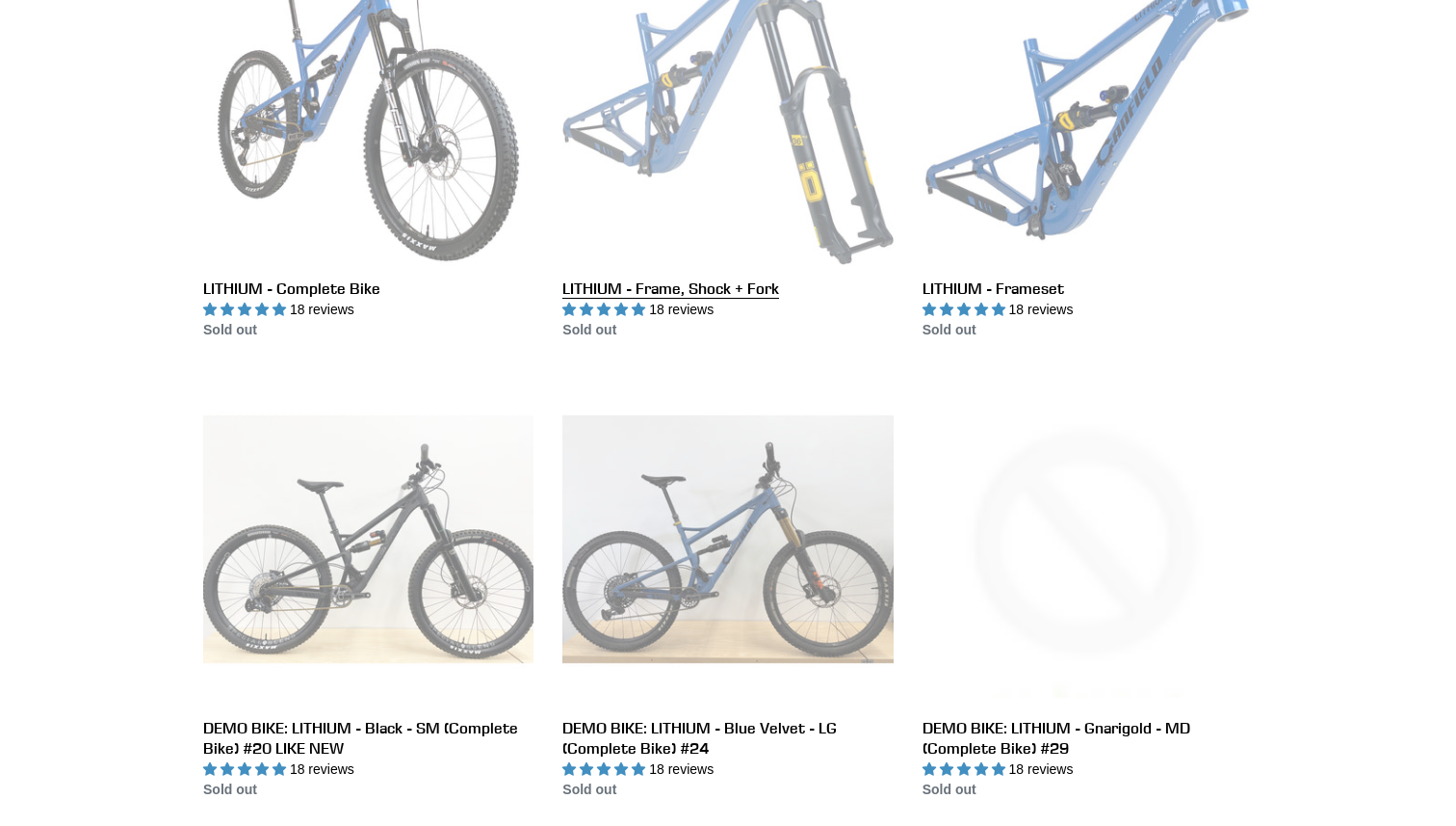
click at [728, 110] on link "LITHIUM - Frame, Shock + Fork" at bounding box center [728, 137] width 330 height 406
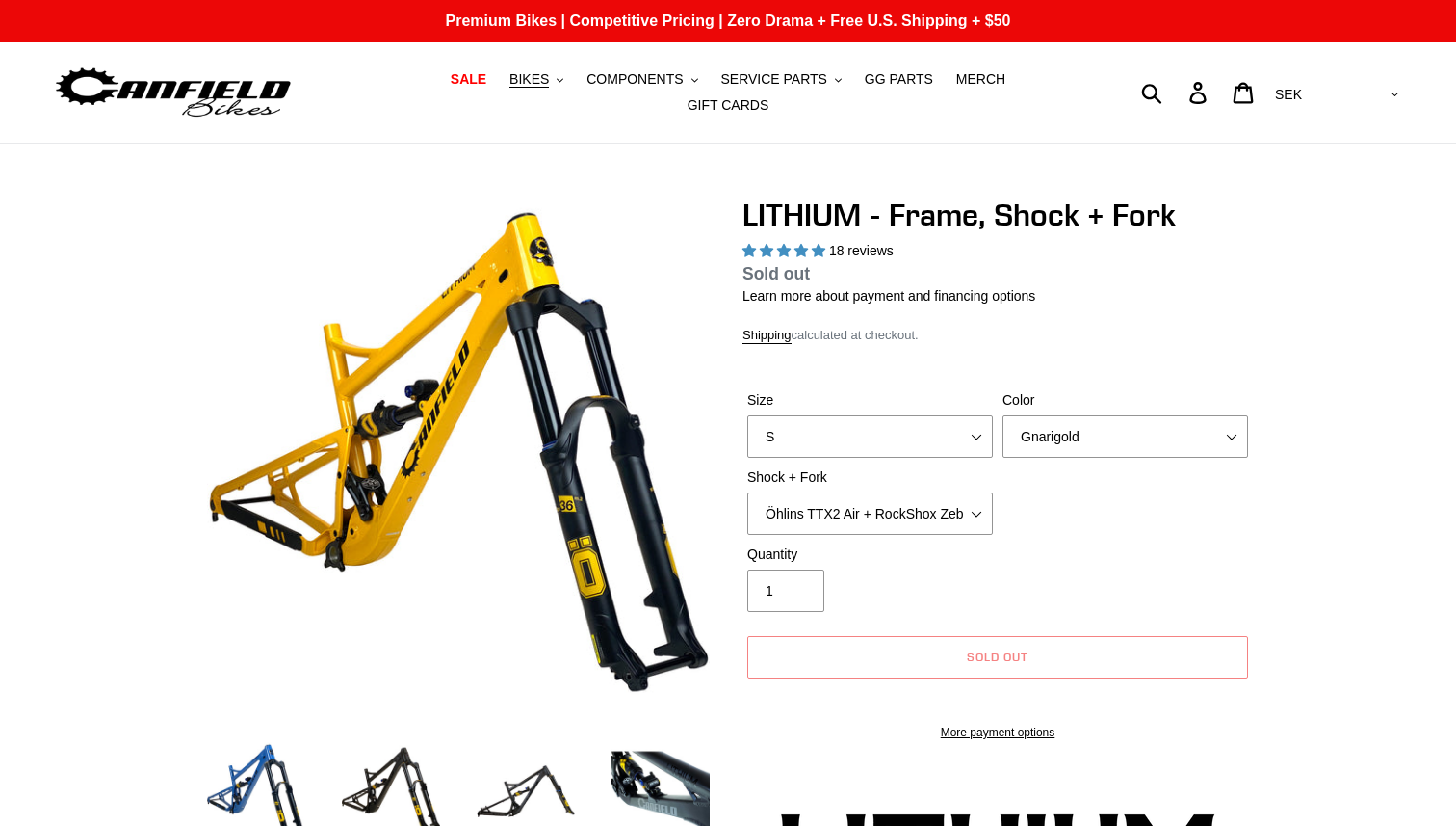
select select "highest-rating"
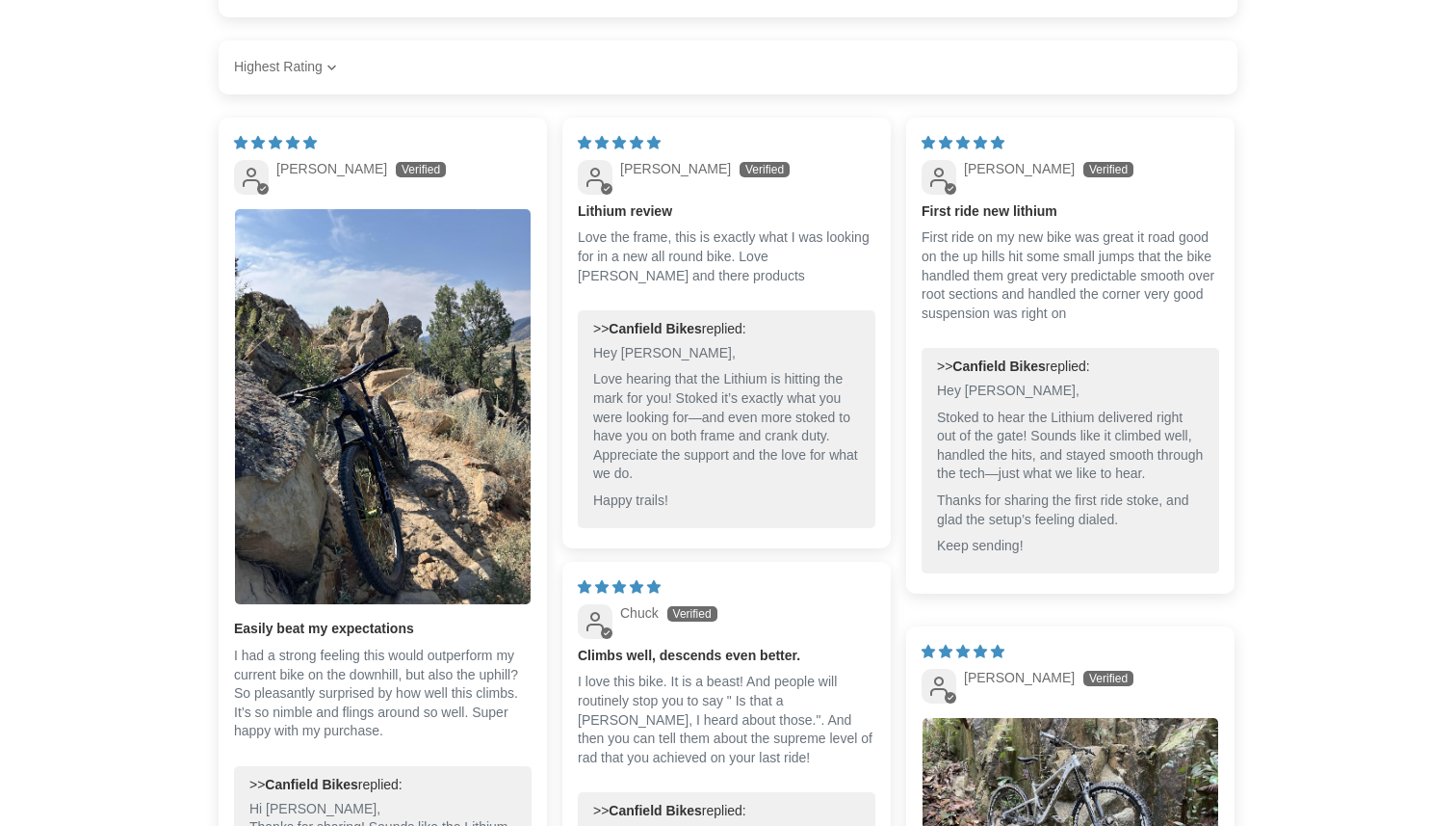
scroll to position [4614, 0]
